Goal: Task Accomplishment & Management: Manage account settings

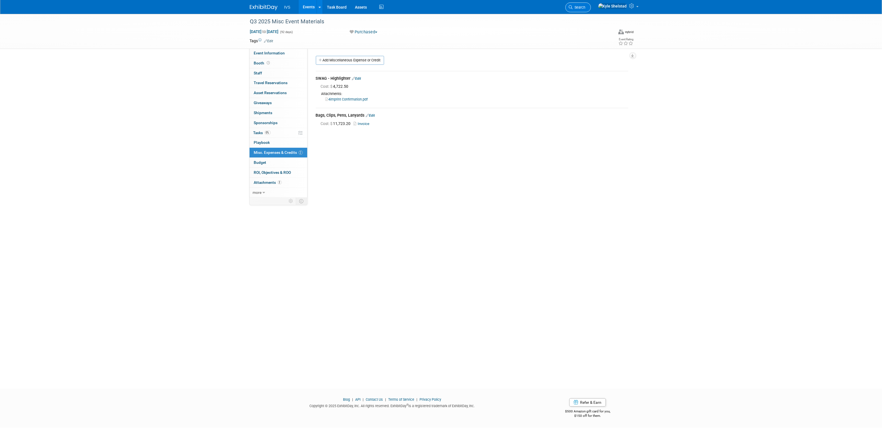
drag, startPoint x: 0, startPoint y: 0, endPoint x: 596, endPoint y: 4, distance: 596.4
click at [591, 4] on link "Search" at bounding box center [579, 7] width 26 height 10
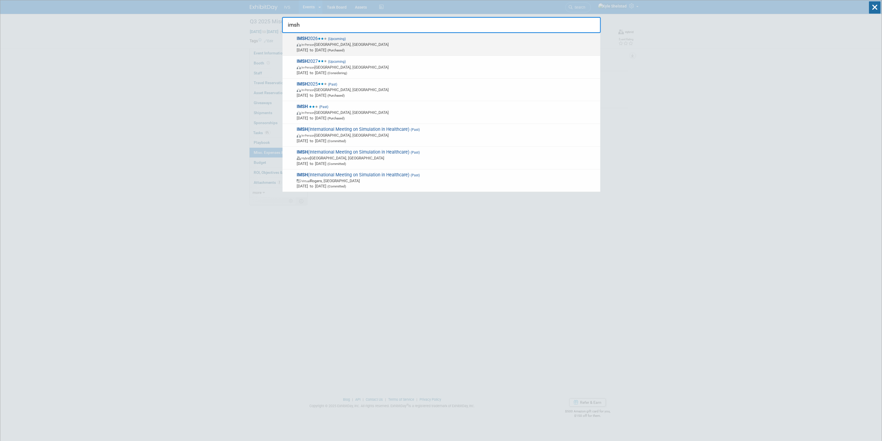
type input "imsh"
click at [303, 39] on strong "IMSH" at bounding box center [302, 38] width 11 height 5
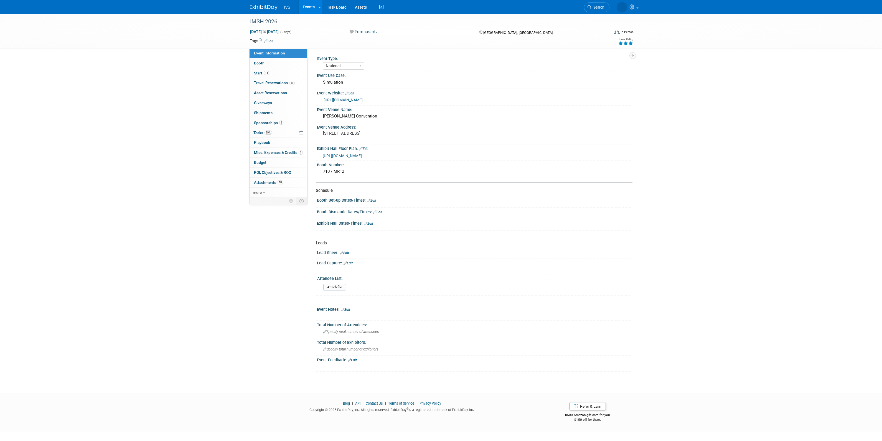
select select "National"
click at [288, 132] on link "19% Tasks 19%" at bounding box center [279, 133] width 58 height 10
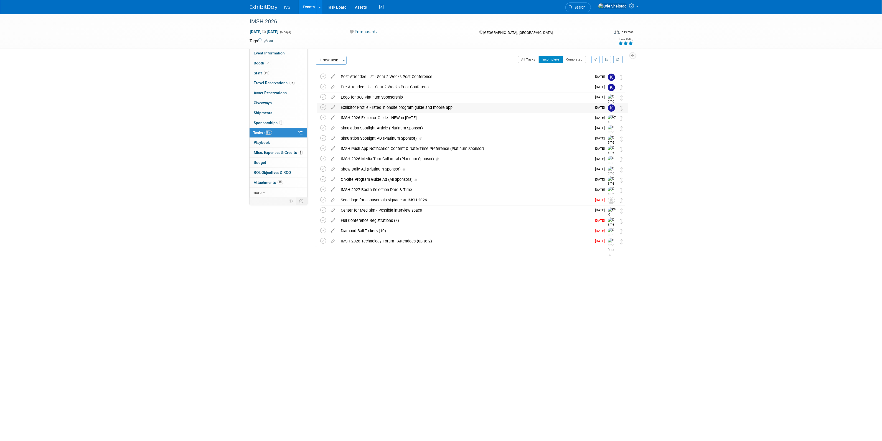
click at [447, 110] on div "Exhibitor Profile - listed in onsite program guide and mobile app" at bounding box center [465, 107] width 254 height 9
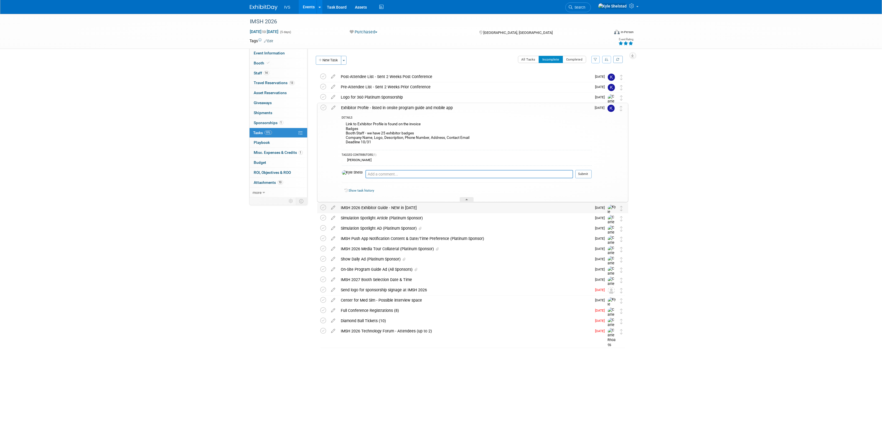
click at [414, 208] on div "IMSH 2026 Exhibitor Guide - NEW in 2026" at bounding box center [465, 207] width 254 height 9
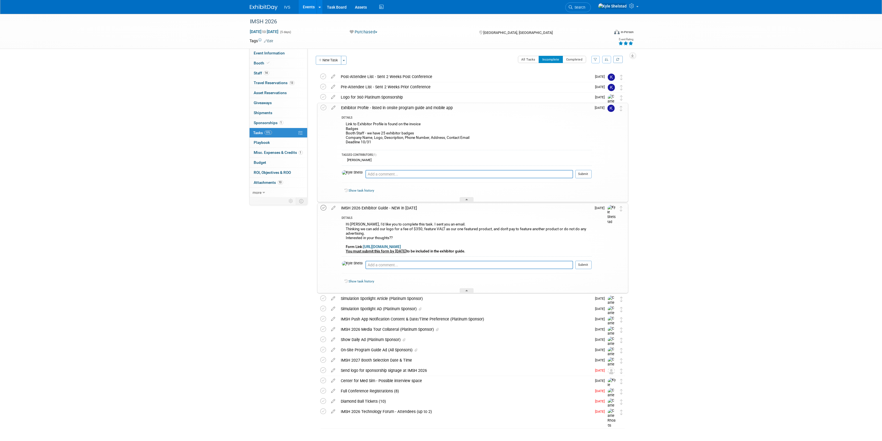
click at [322, 207] on icon at bounding box center [324, 208] width 6 height 6
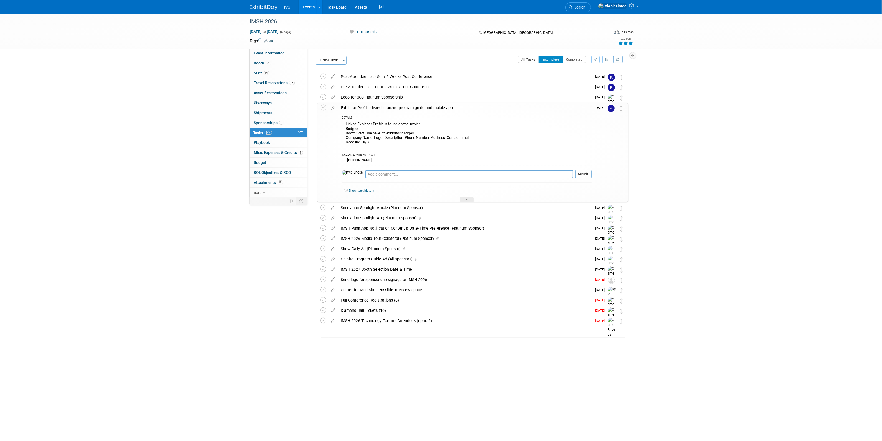
click at [459, 106] on div "Exhibitor Profile - listed in onsite program guide and mobile app" at bounding box center [465, 107] width 253 height 9
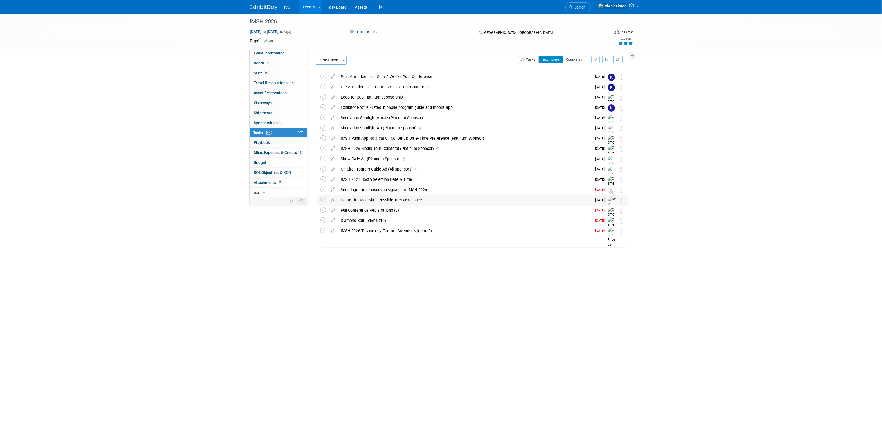
click at [405, 201] on div "Center for Med Sim - Possible interview space" at bounding box center [465, 199] width 254 height 9
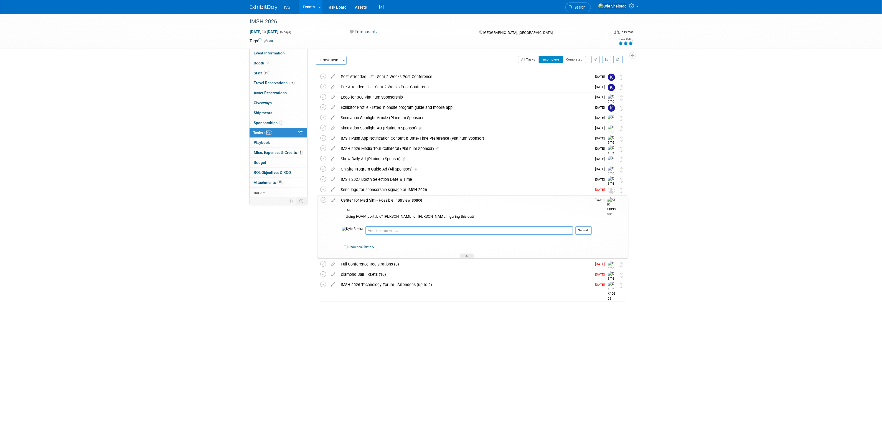
click at [416, 229] on textarea at bounding box center [470, 230] width 208 height 8
click at [334, 200] on icon at bounding box center [334, 198] width 10 height 7
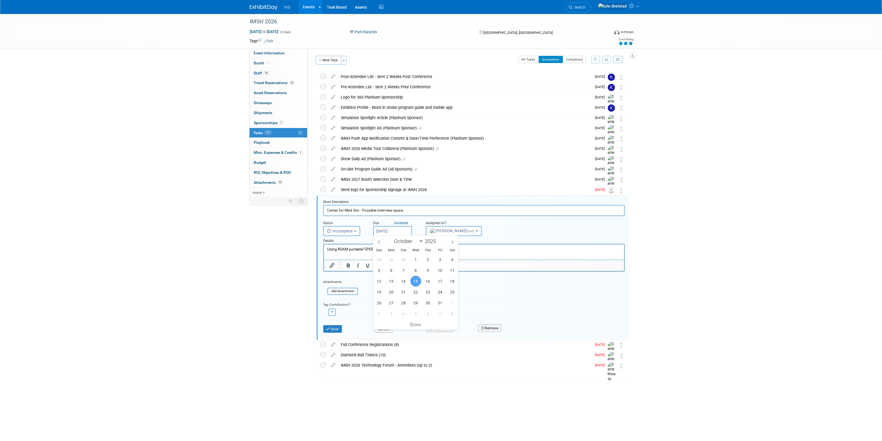
click at [396, 232] on input "Oct 15, 2025" at bounding box center [392, 231] width 39 height 10
click at [452, 243] on icon at bounding box center [453, 242] width 4 height 4
select select "10"
click at [415, 282] on span "12" at bounding box center [416, 280] width 11 height 11
type input "Nov 12, 2025"
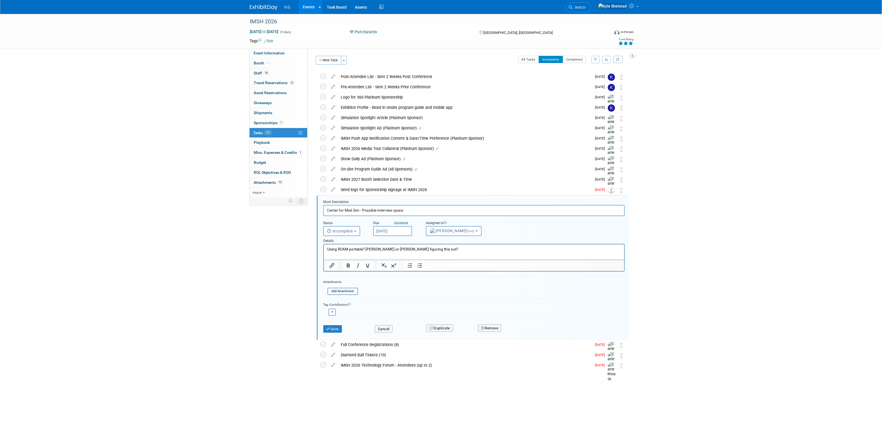
click at [429, 251] on p "Using ROAM portable? Mike or Justin figuring this out?" at bounding box center [474, 248] width 294 height 5
drag, startPoint x: 420, startPoint y: 250, endPoint x: 364, endPoint y: 252, distance: 56.6
click at [364, 252] on html "Using ROAM portable? Mike or Justin figuring this out?" at bounding box center [474, 247] width 300 height 7
click at [333, 329] on button "Save" at bounding box center [332, 329] width 19 height 8
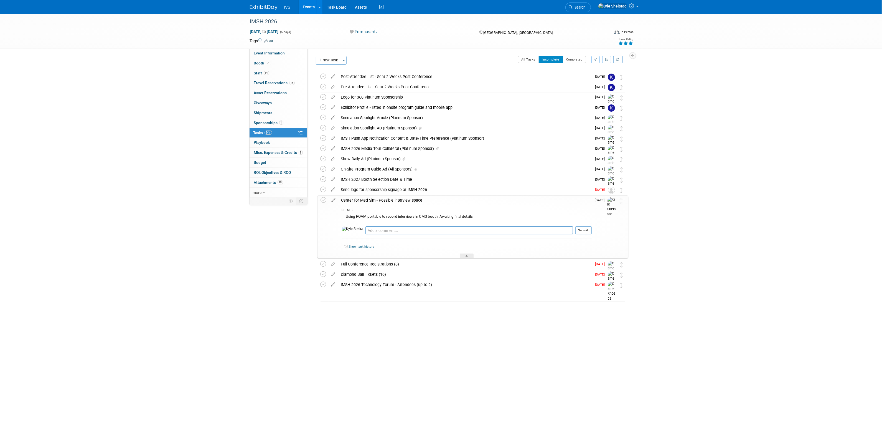
click at [414, 201] on div "Center for Med Sim - Possible interview space" at bounding box center [465, 199] width 253 height 9
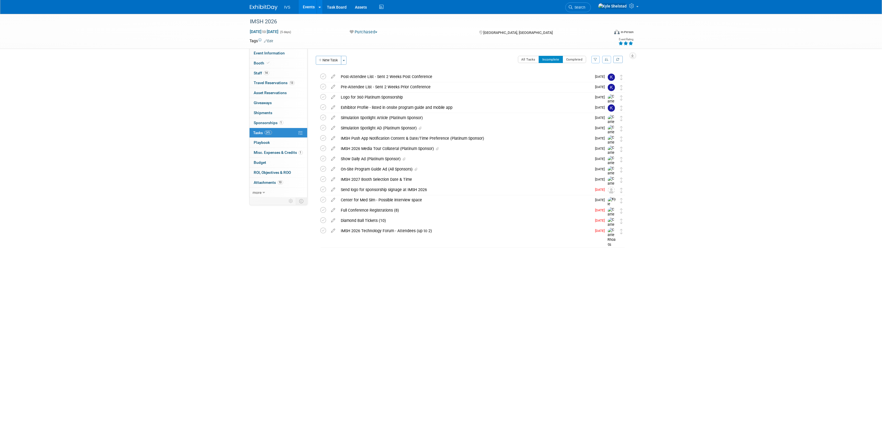
click at [313, 11] on link "Events" at bounding box center [309, 7] width 20 height 14
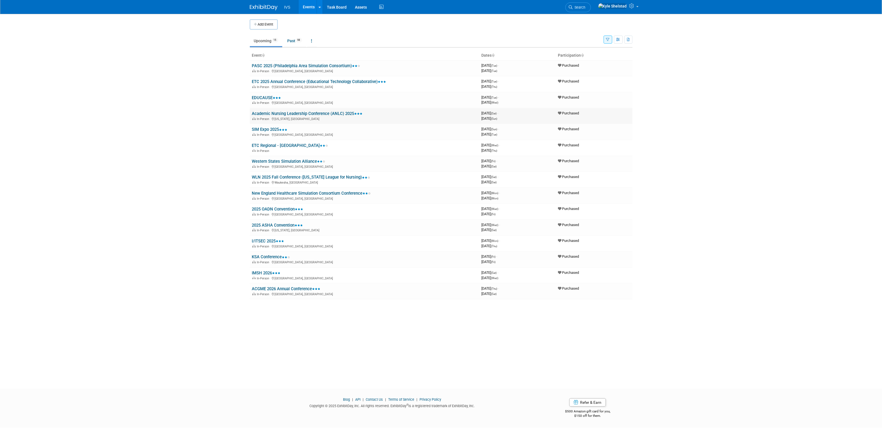
click at [281, 112] on link "Academic Nursing Leadership Conference (ANLC) 2025" at bounding box center [307, 113] width 111 height 5
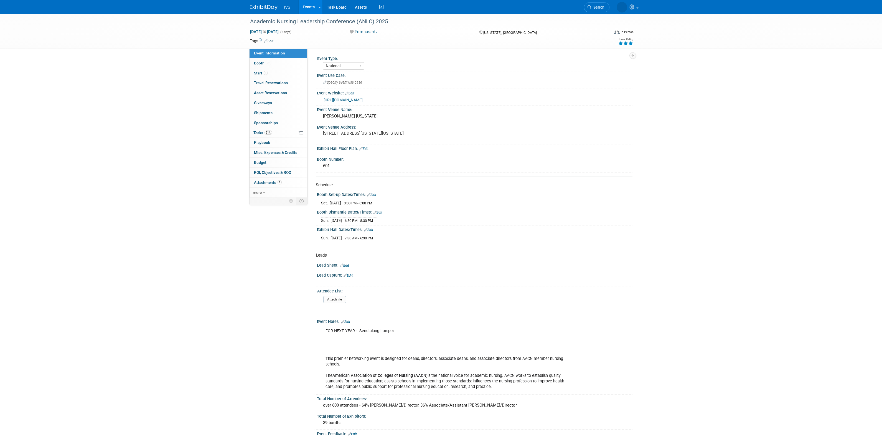
select select "National"
click at [268, 72] on link "1 Staff 1" at bounding box center [279, 73] width 58 height 10
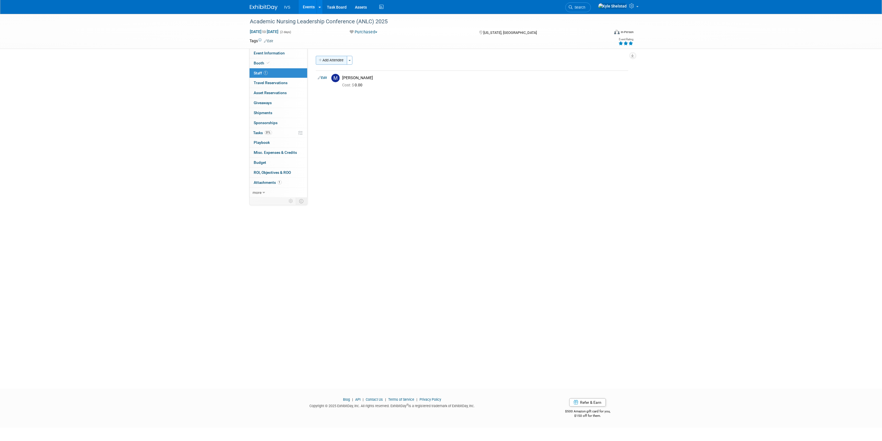
click at [340, 61] on button "Add Attendee" at bounding box center [331, 60] width 31 height 9
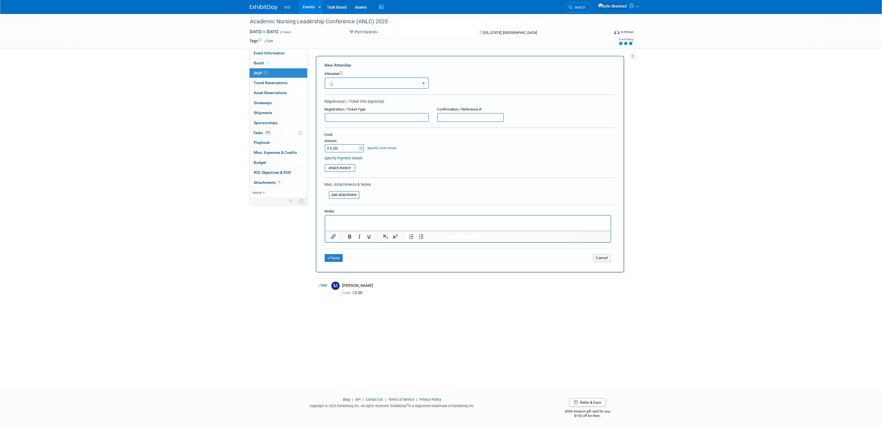
click at [354, 86] on button "button" at bounding box center [377, 82] width 104 height 11
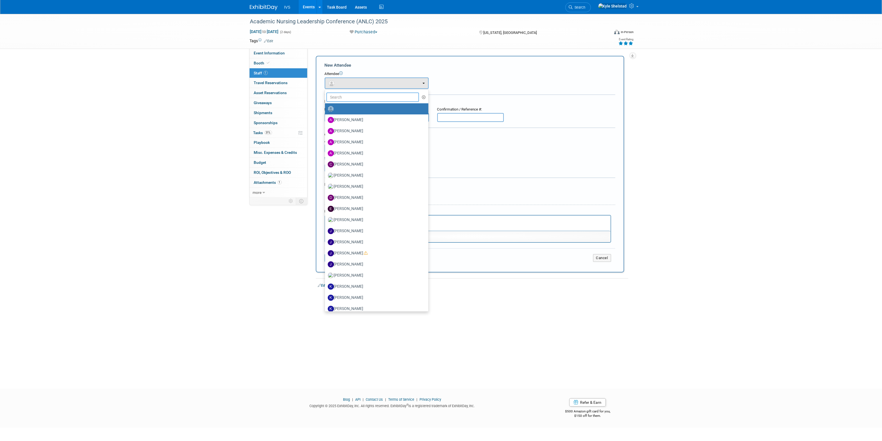
click at [354, 99] on input "text" at bounding box center [372, 96] width 93 height 9
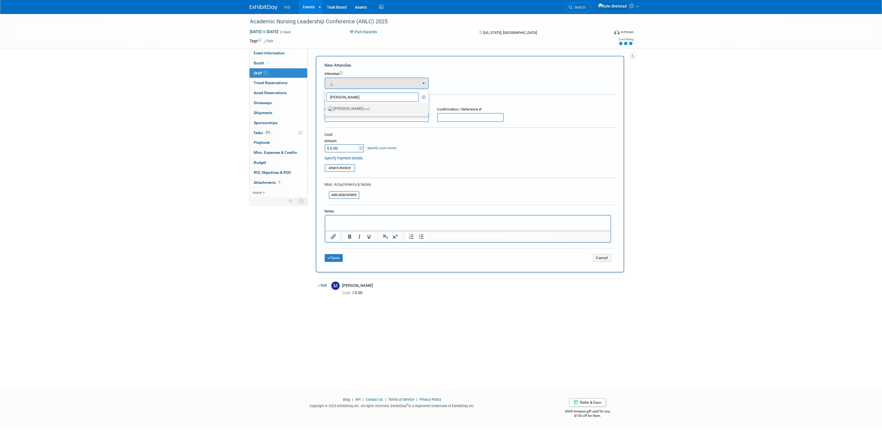
type input "kyle shel"
click at [350, 108] on label "Kyle Shelstad (me)" at bounding box center [375, 108] width 95 height 9
click at [326, 108] on input "Kyle Shelstad (me)" at bounding box center [324, 108] width 4 height 4
select select "8d35405c-9676-4957-8657-933479fb1e45"
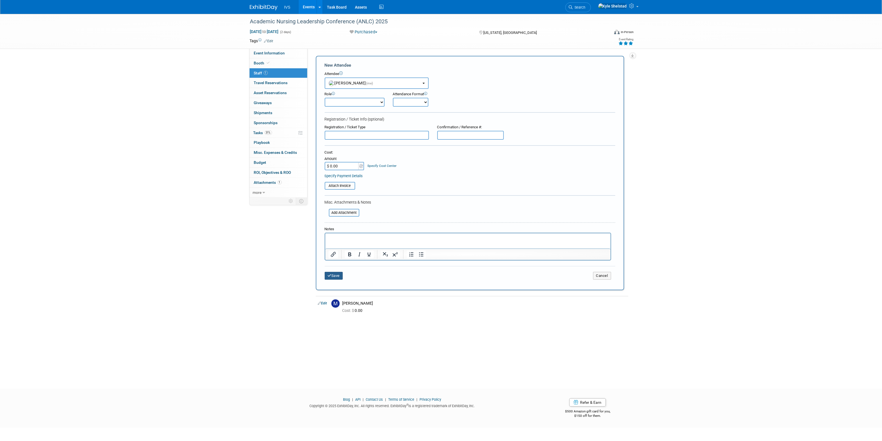
click at [330, 274] on icon "submit" at bounding box center [330, 276] width 4 height 4
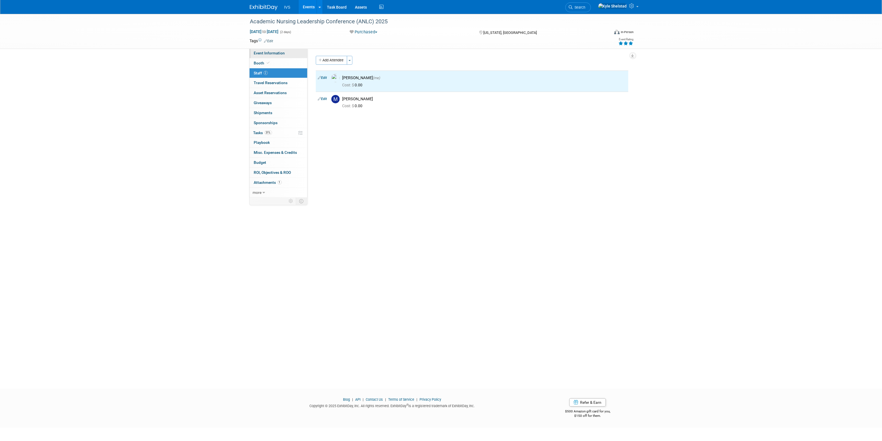
click at [277, 53] on span "Event Information" at bounding box center [269, 53] width 31 height 4
select select "National"
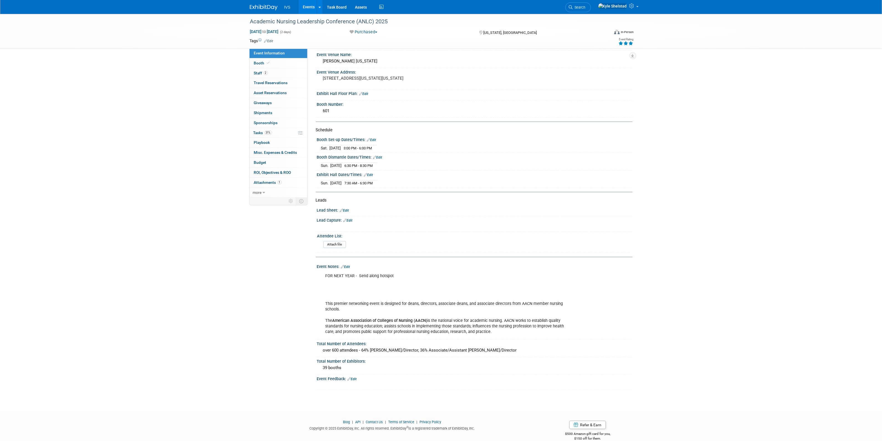
scroll to position [62, 0]
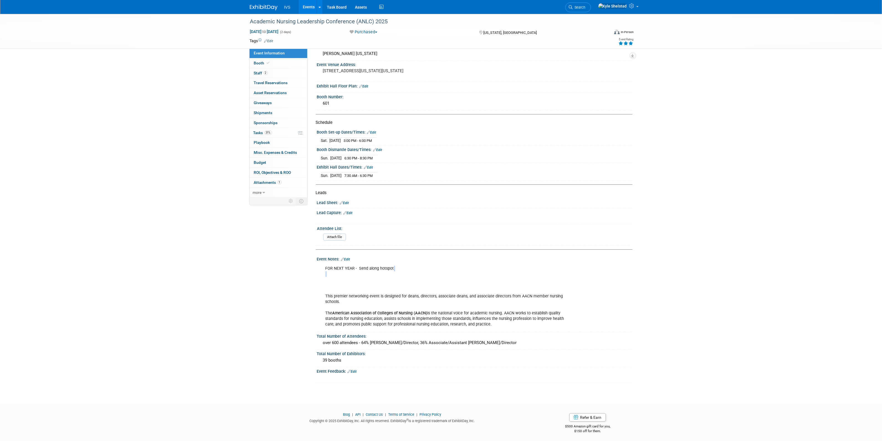
drag, startPoint x: 356, startPoint y: 271, endPoint x: 401, endPoint y: 278, distance: 46.3
click at [401, 278] on div "FOR NEXT YEAR - Send along hotspot This premier networking event is designed fo…" at bounding box center [447, 296] width 250 height 67
drag, startPoint x: 343, startPoint y: 304, endPoint x: 421, endPoint y: 311, distance: 77.7
click at [411, 311] on div "FOR NEXT YEAR - Send along hotspot This premier networking event is designed fo…" at bounding box center [447, 296] width 250 height 67
drag, startPoint x: 353, startPoint y: 292, endPoint x: 458, endPoint y: 302, distance: 106.2
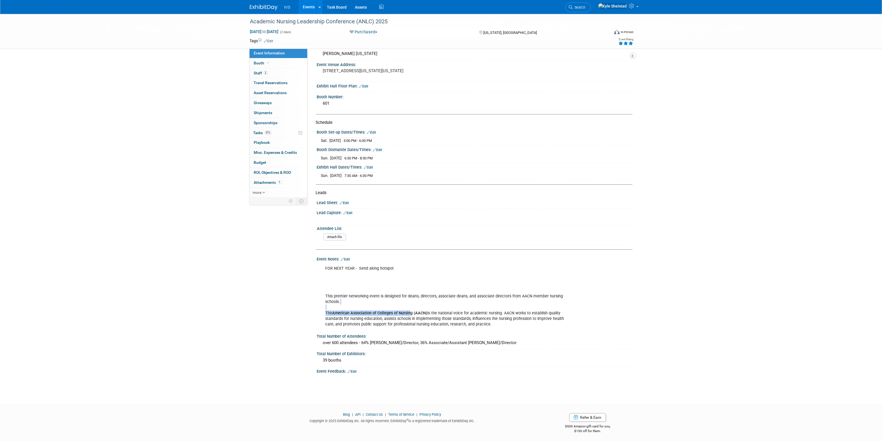
click at [450, 302] on div "FOR NEXT YEAR - Send along hotspot This premier networking event is designed fo…" at bounding box center [447, 296] width 250 height 67
click at [465, 302] on div "FOR NEXT YEAR - Send along hotspot This premier networking event is designed fo…" at bounding box center [447, 296] width 250 height 67
drag, startPoint x: 492, startPoint y: 315, endPoint x: 350, endPoint y: 310, distance: 142.7
click at [360, 311] on div "FOR NEXT YEAR - Send along hotspot This premier networking event is designed fo…" at bounding box center [447, 296] width 250 height 67
click at [307, 307] on div "Event Information Event Info Booth Booth 2 Staff 2 Staff 0 Travel Reservations …" at bounding box center [441, 166] width 391 height 431
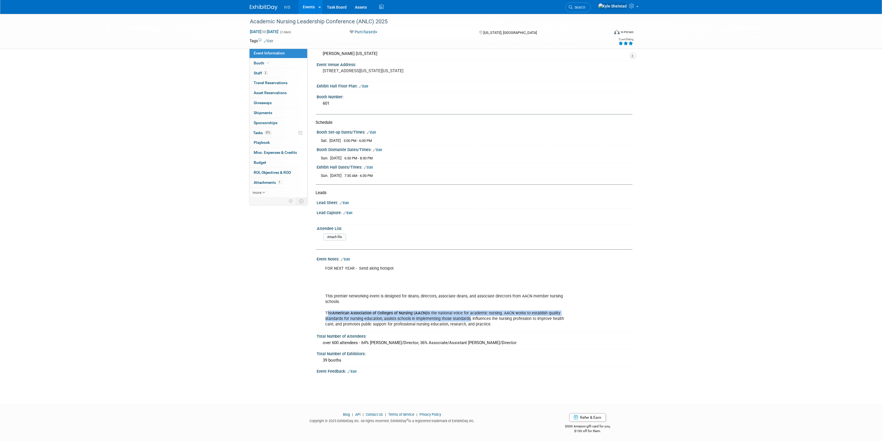
drag, startPoint x: 378, startPoint y: 314, endPoint x: 483, endPoint y: 318, distance: 105.5
click at [479, 317] on div "FOR NEXT YEAR - Send along hotspot This premier networking event is designed fo…" at bounding box center [447, 296] width 250 height 67
click at [483, 318] on div "FOR NEXT YEAR - Send along hotspot This premier networking event is designed fo…" at bounding box center [447, 296] width 250 height 67
click at [475, 320] on div "FOR NEXT YEAR - Send along hotspot This premier networking event is designed fo…" at bounding box center [447, 296] width 250 height 67
click at [504, 322] on div "FOR NEXT YEAR - Send along hotspot This premier networking event is designed fo…" at bounding box center [447, 296] width 250 height 67
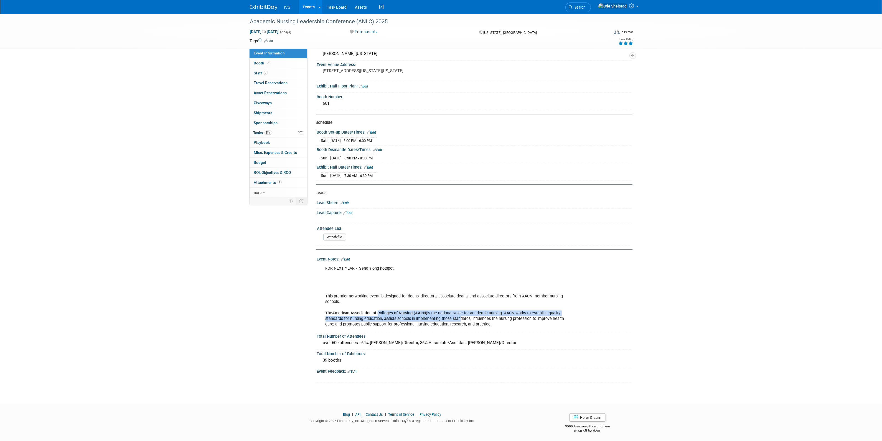
drag, startPoint x: 422, startPoint y: 318, endPoint x: 369, endPoint y: 313, distance: 52.7
click at [369, 313] on div "FOR NEXT YEAR - Send along hotspot This premier networking event is designed fo…" at bounding box center [447, 296] width 250 height 67
click at [369, 313] on b "American Association of Colleges of Nursing (AACN)" at bounding box center [380, 312] width 95 height 5
drag, startPoint x: 541, startPoint y: 321, endPoint x: 548, endPoint y: 322, distance: 7.3
click at [546, 322] on div "FOR NEXT YEAR - Send along hotspot This premier networking event is designed fo…" at bounding box center [447, 296] width 250 height 67
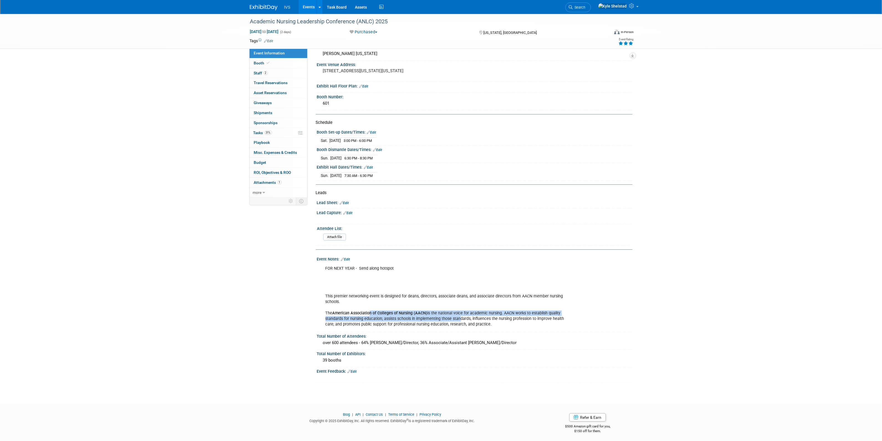
click at [548, 322] on div "FOR NEXT YEAR - Send along hotspot This premier networking event is designed fo…" at bounding box center [447, 296] width 250 height 67
click at [283, 59] on link "Booth" at bounding box center [279, 63] width 58 height 10
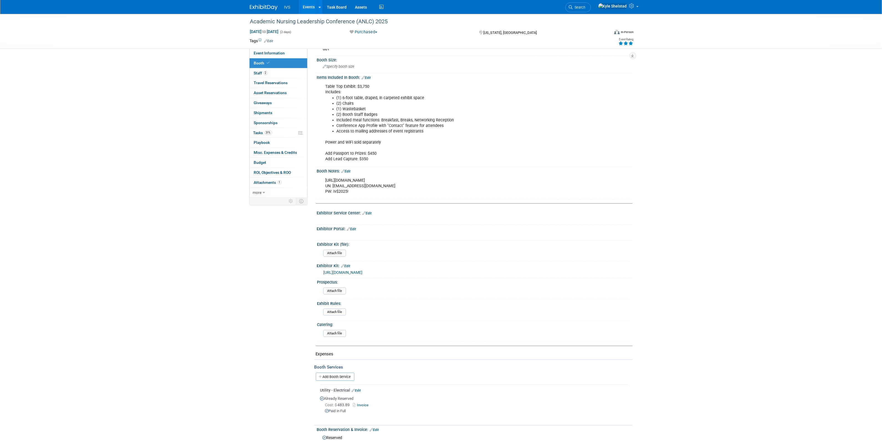
scroll to position [0, 0]
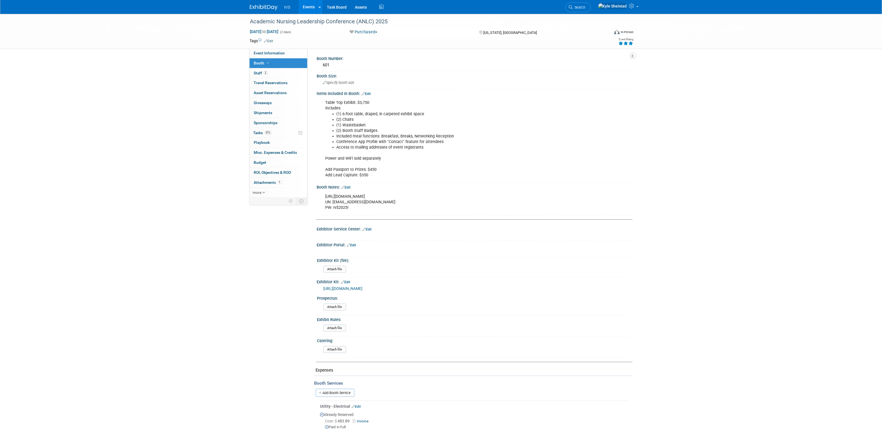
drag, startPoint x: 409, startPoint y: 196, endPoint x: 318, endPoint y: 198, distance: 91.0
click at [318, 198] on div "https://www.aacnnursing.org/anlc/registration UN: kshelstad@ipivs.com PW: Iv$20…" at bounding box center [475, 201] width 316 height 24
copy div "https://www.aacnnursing.org/anlc/registration"
drag, startPoint x: 351, startPoint y: 206, endPoint x: 333, endPoint y: 208, distance: 18.2
click at [333, 208] on div "https://www.aacnnursing.org/anlc/registration UN: kshelstad@ipivs.com PW: Iv$20…" at bounding box center [447, 202] width 250 height 22
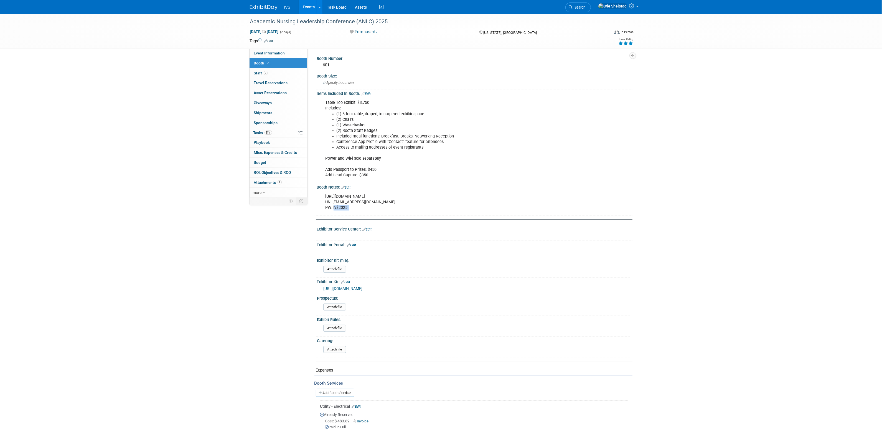
copy div "Iv$2025!"
click at [363, 289] on link "https://www.canva.com/design/DAGwhpZuLks/ZoE8CANBAGetI7eD7-eGMg/view?utm_conten…" at bounding box center [343, 288] width 39 height 4
click at [264, 50] on link "Event Information" at bounding box center [279, 53] width 58 height 10
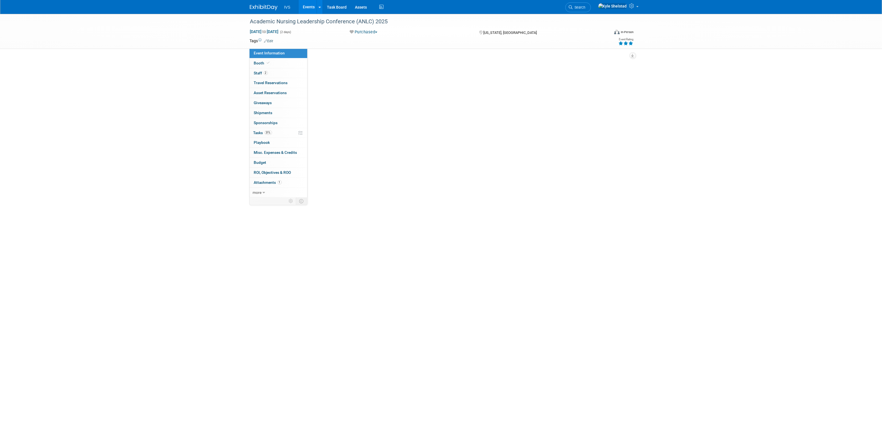
select select "National"
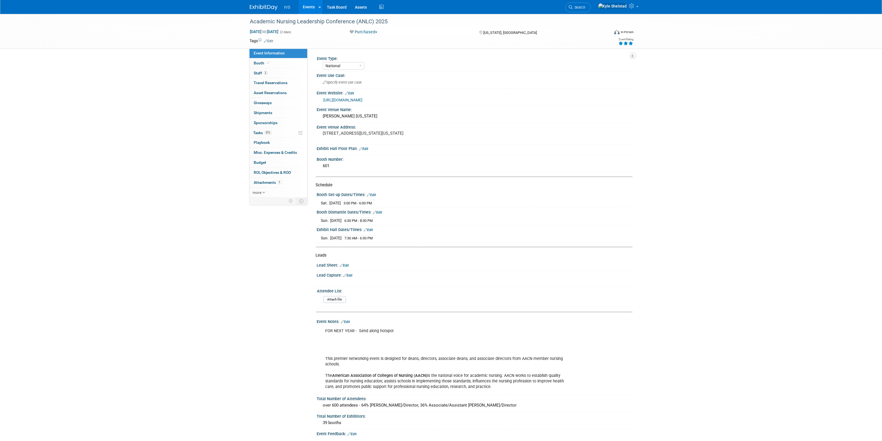
click at [363, 99] on link "https://www.aacnnursing.org/anlc" at bounding box center [343, 100] width 39 height 4
click at [283, 105] on link "0 Giveaways 0" at bounding box center [279, 103] width 58 height 10
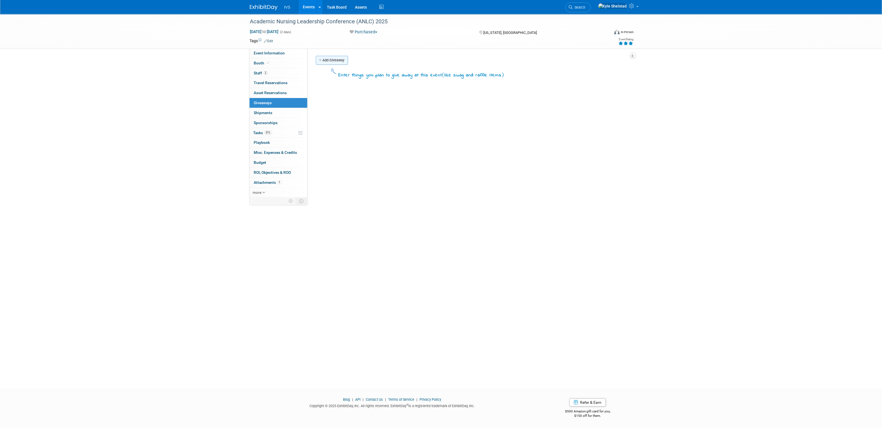
click at [329, 60] on link "Add Giveaway" at bounding box center [332, 60] width 32 height 9
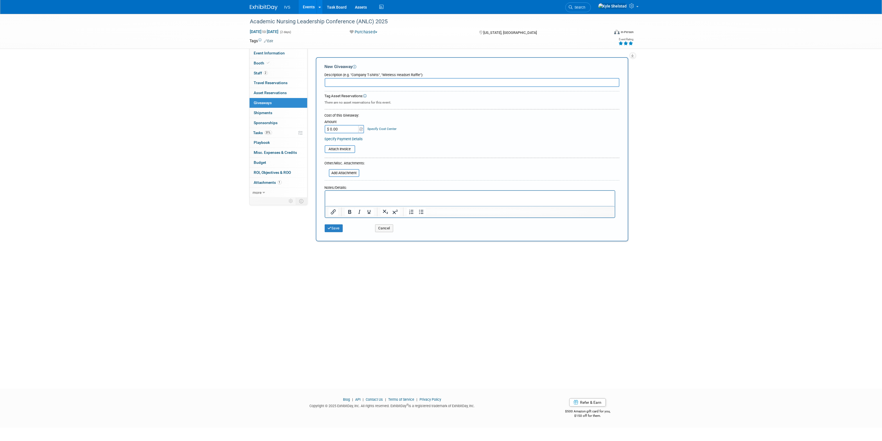
click at [350, 84] on input "text" at bounding box center [472, 82] width 295 height 9
type input "Passport to Prizes"
click at [339, 228] on button "Save" at bounding box center [334, 228] width 18 height 8
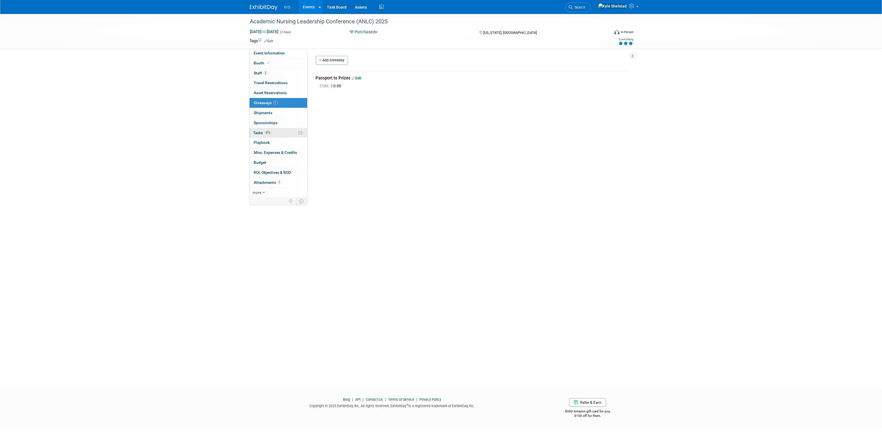
click at [280, 131] on link "31% Tasks 31%" at bounding box center [279, 133] width 58 height 10
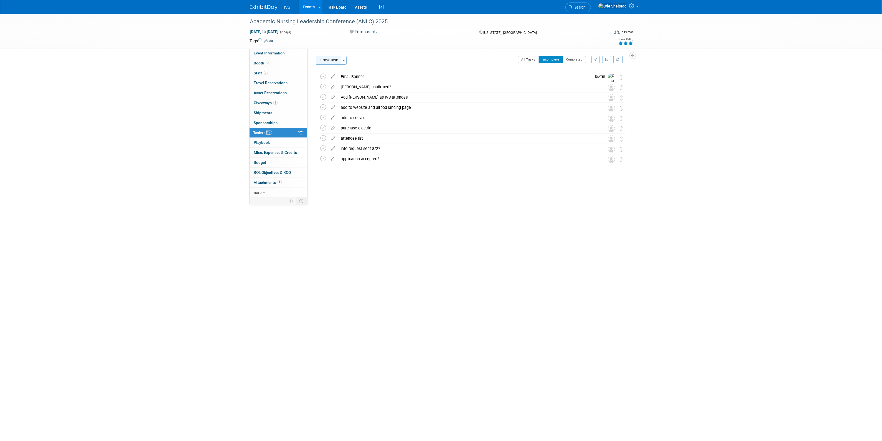
click at [328, 61] on button "New Task" at bounding box center [329, 60] width 26 height 9
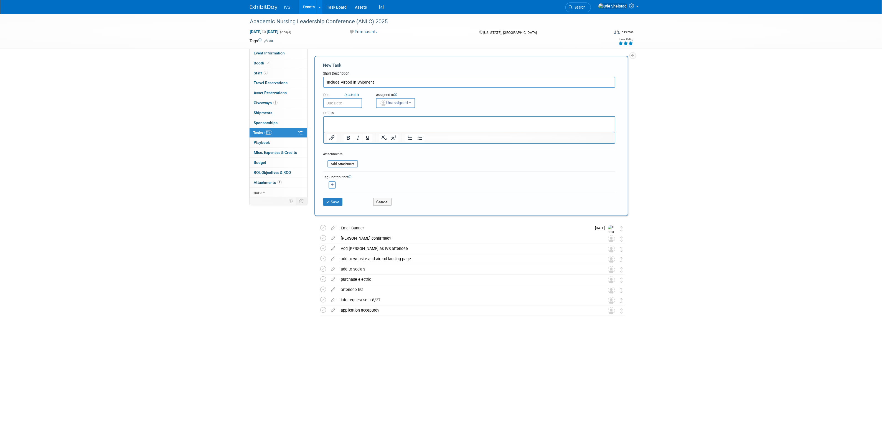
type input "Include Airpod in Shipment"
click at [331, 101] on input "text" at bounding box center [342, 103] width 39 height 10
click at [375, 153] on span "16" at bounding box center [378, 152] width 11 height 11
type input "Oct 16, 2025"
click at [390, 103] on span "Unassigned" at bounding box center [394, 102] width 28 height 4
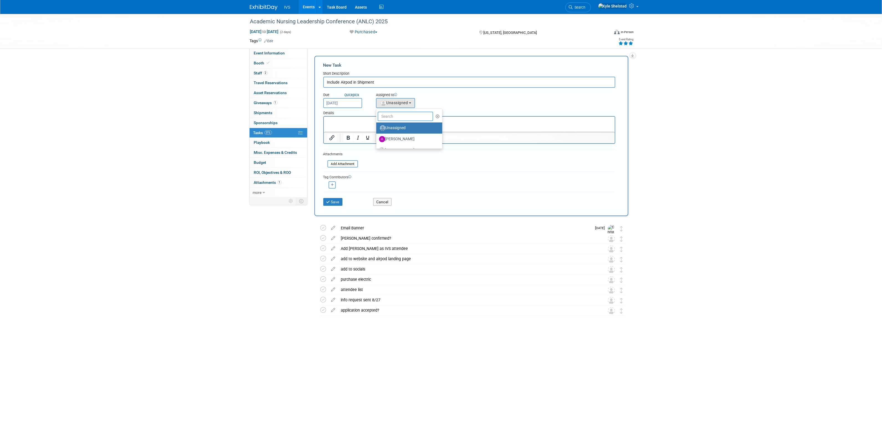
click at [394, 116] on input "text" at bounding box center [405, 116] width 55 height 9
type input "kate"
click at [396, 127] on label "[PERSON_NAME]" at bounding box center [408, 127] width 58 height 9
click at [377, 127] on input "[PERSON_NAME]" at bounding box center [376, 127] width 4 height 4
select select "4b6333fa-92bb-4106-9261-1d690007f36d"
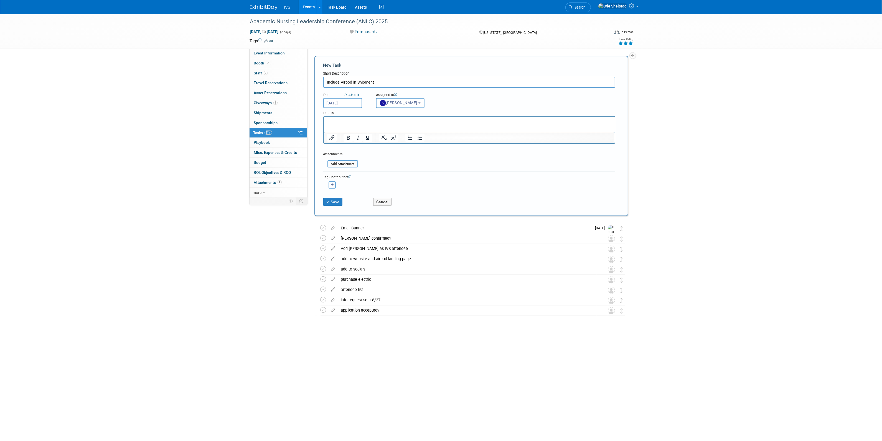
click at [334, 182] on button "button" at bounding box center [332, 184] width 7 height 7
select select
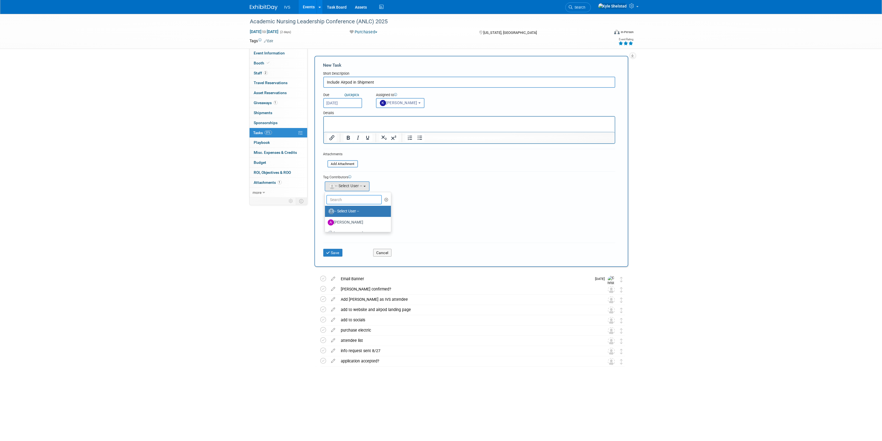
click at [350, 196] on input "text" at bounding box center [353, 199] width 55 height 9
type input "kyle"
click at [354, 211] on label "Kyle Shelstad (me)" at bounding box center [357, 211] width 58 height 9
click at [326, 211] on input "Kyle Shelstad (me)" at bounding box center [324, 211] width 4 height 4
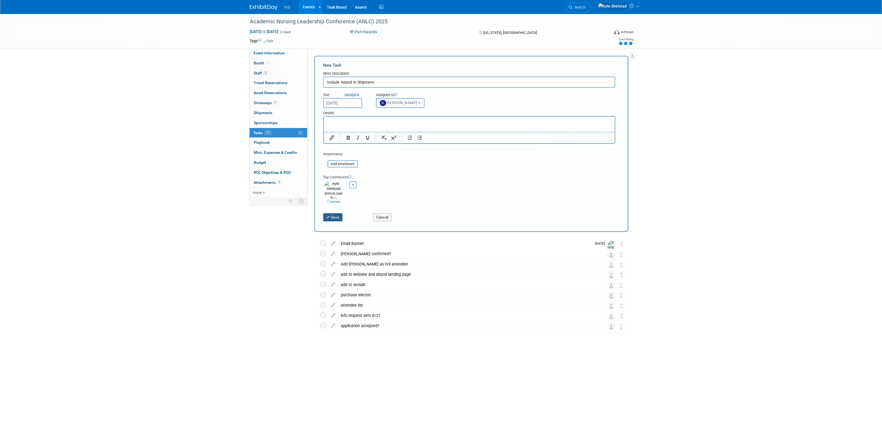
click at [335, 213] on button "Save" at bounding box center [332, 217] width 19 height 8
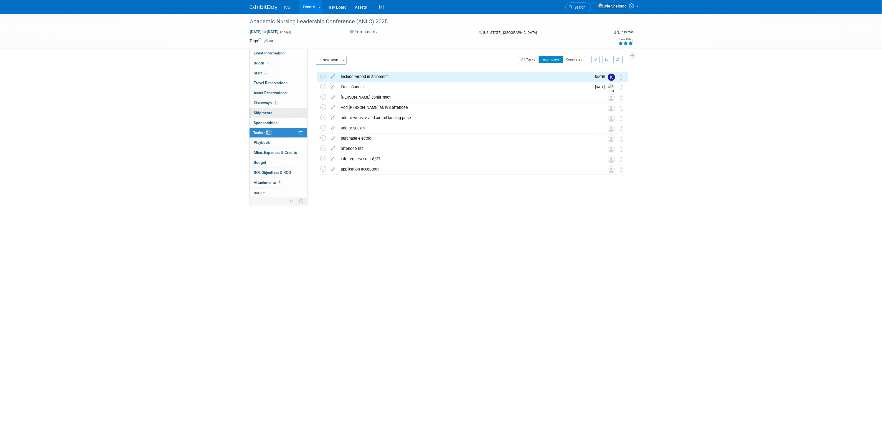
click at [283, 112] on link "0 Shipments 0" at bounding box center [279, 113] width 58 height 10
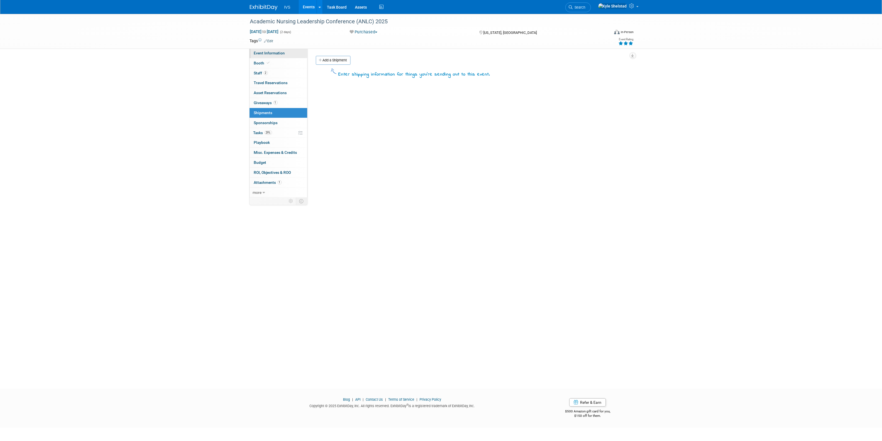
click at [279, 53] on span "Event Information" at bounding box center [269, 53] width 31 height 4
select select "National"
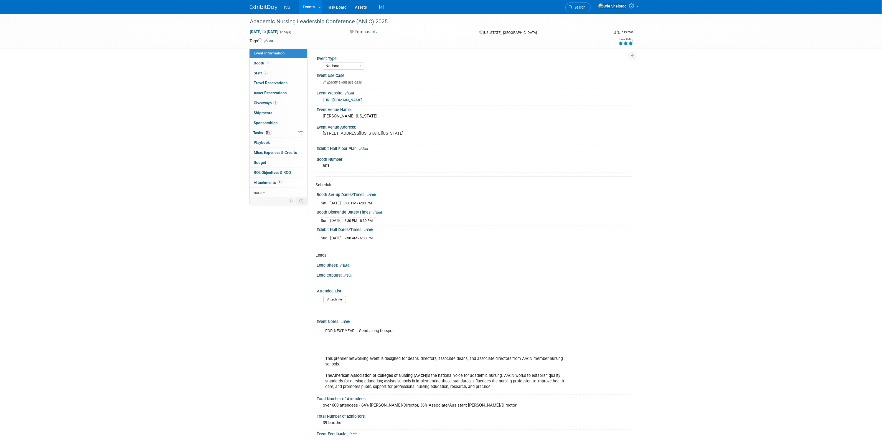
drag, startPoint x: 329, startPoint y: 200, endPoint x: 356, endPoint y: 203, distance: 26.8
click at [356, 203] on tr "Sat. Nov 1, 2025 3:00 PM - 6:00 PM" at bounding box center [348, 203] width 55 height 6
click at [356, 203] on span "3:00 PM - 6:00 PM" at bounding box center [358, 203] width 28 height 4
click at [586, 7] on span "Search" at bounding box center [579, 7] width 13 height 4
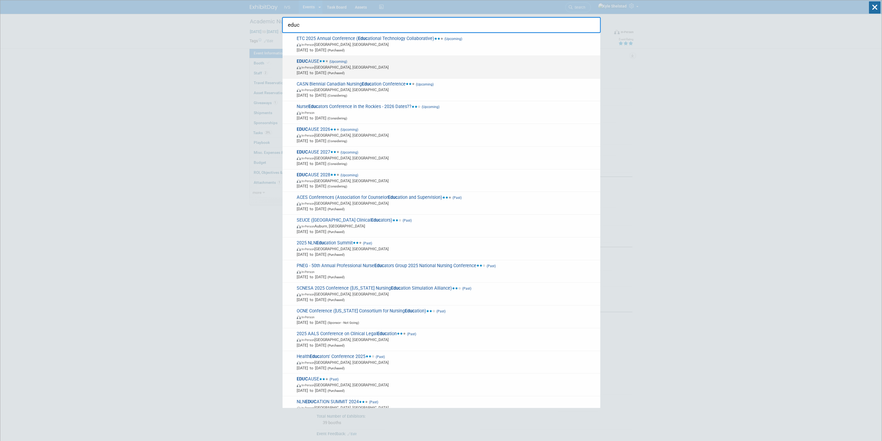
type input "educ"
click at [428, 69] on span "In-Person Nashville, TN" at bounding box center [447, 67] width 301 height 6
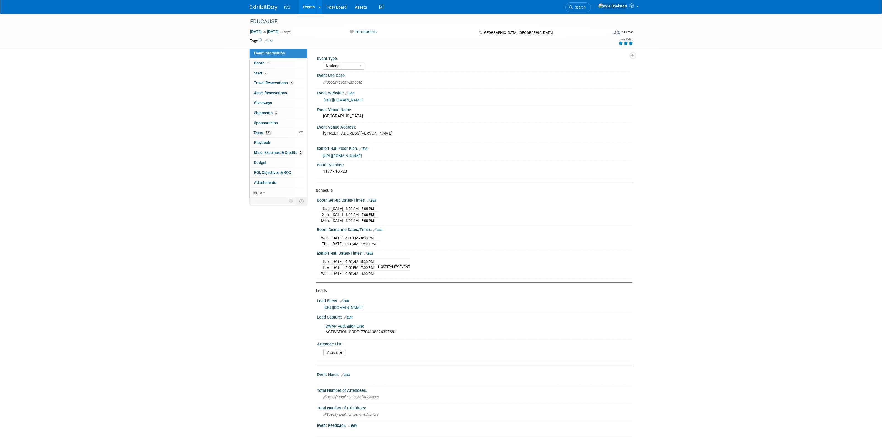
select select "National"
